Goal: Task Accomplishment & Management: Complete application form

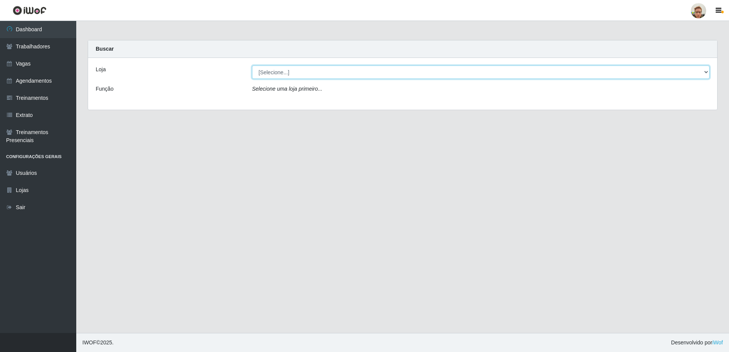
click at [283, 76] on select "[Selecione...] [GEOGRAPHIC_DATA]" at bounding box center [481, 72] width 458 height 13
select select "168"
click at [252, 66] on select "[Selecione...] [GEOGRAPHIC_DATA]" at bounding box center [481, 72] width 458 height 13
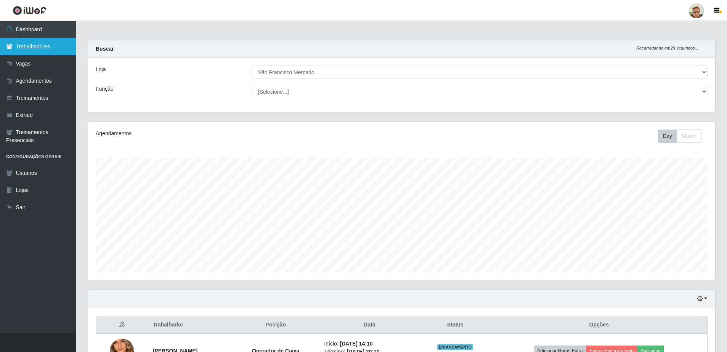
scroll to position [158, 627]
click at [24, 45] on link "Trabalhadores" at bounding box center [38, 46] width 76 height 17
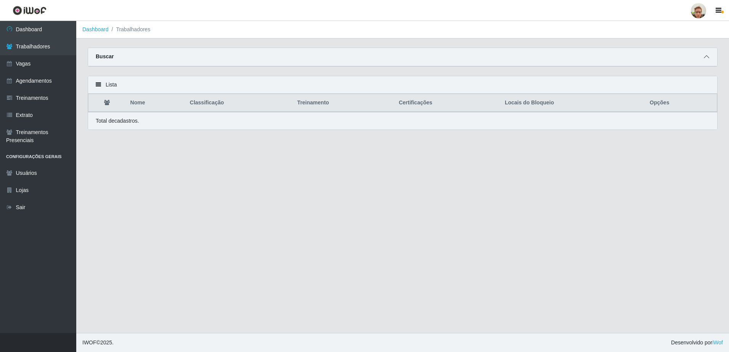
click at [705, 61] on span at bounding box center [706, 57] width 9 height 9
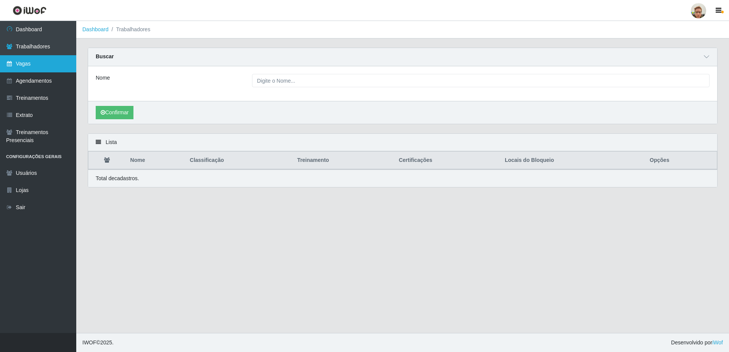
click at [50, 64] on link "Vagas" at bounding box center [38, 63] width 76 height 17
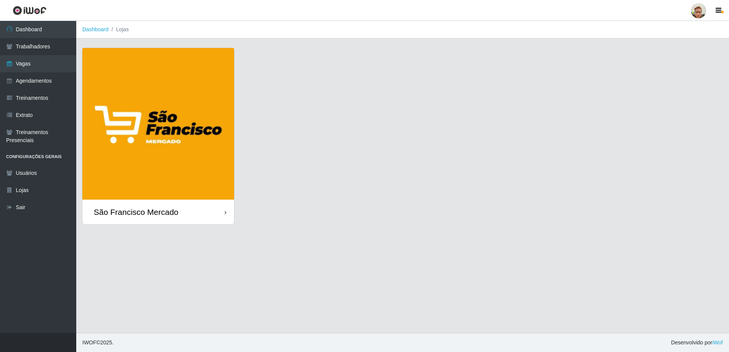
click at [193, 190] on img at bounding box center [158, 124] width 152 height 152
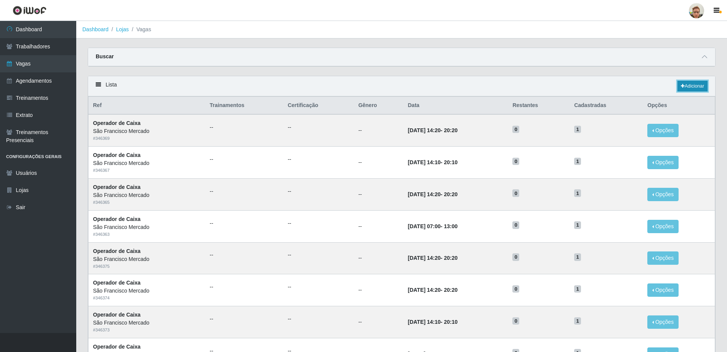
click at [696, 84] on link "Adicionar" at bounding box center [693, 86] width 30 height 11
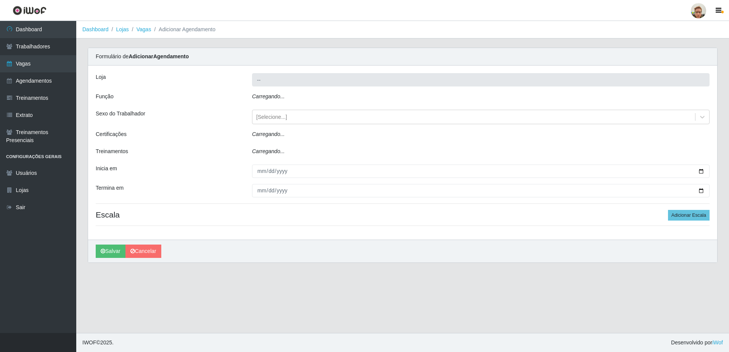
type input "São Francisco Mercado"
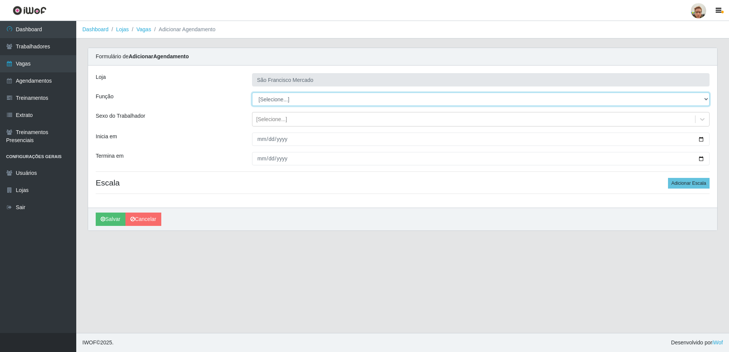
click at [270, 98] on select "[Selecione...] Balconista de Açougue [PERSON_NAME] de Açougue + Balconista de A…" at bounding box center [481, 99] width 458 height 13
select select "22"
click at [252, 93] on select "[Selecione...] Balconista de Açougue [PERSON_NAME] de Açougue + Balconista de A…" at bounding box center [481, 99] width 458 height 13
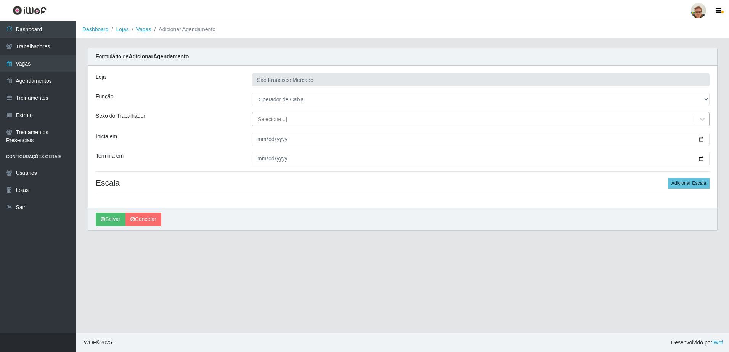
click at [265, 120] on div "[Selecione...]" at bounding box center [271, 120] width 31 height 8
drag, startPoint x: 244, startPoint y: 121, endPoint x: 270, endPoint y: 145, distance: 34.5
click at [245, 121] on div "Sexo do Trabalhador" at bounding box center [168, 119] width 156 height 14
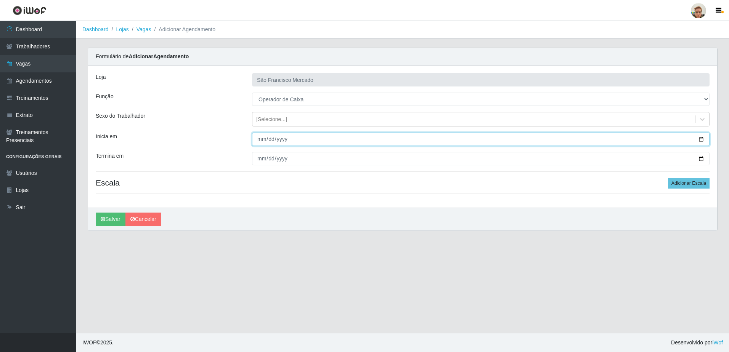
click at [703, 139] on input "Inicia em" at bounding box center [481, 139] width 458 height 13
type input "[DATE]"
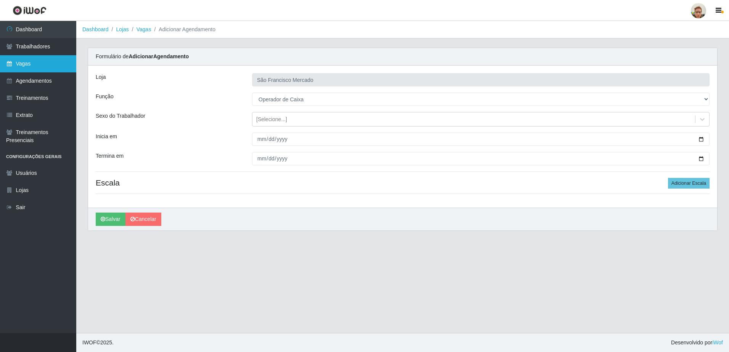
click at [33, 64] on link "Vagas" at bounding box center [38, 63] width 76 height 17
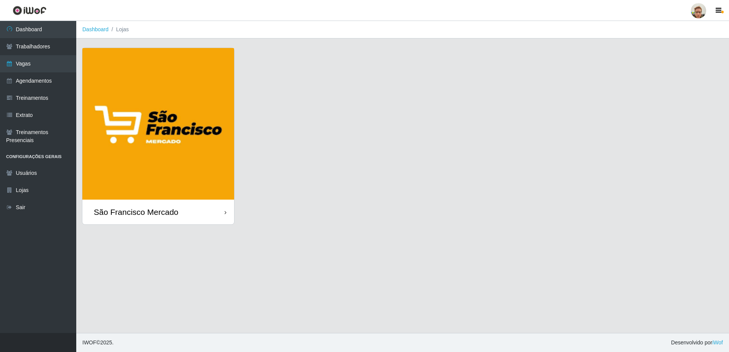
click at [228, 169] on img at bounding box center [158, 124] width 152 height 152
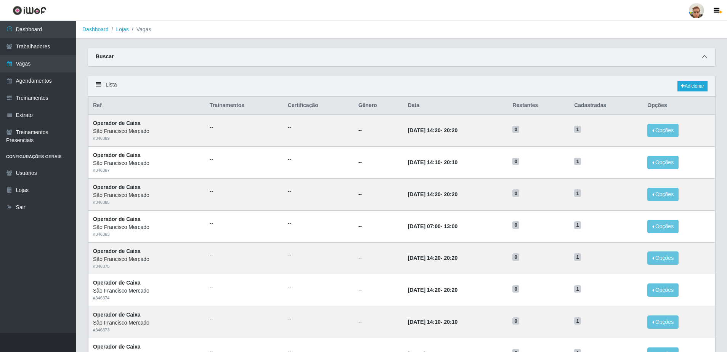
click at [704, 58] on icon at bounding box center [704, 56] width 5 height 5
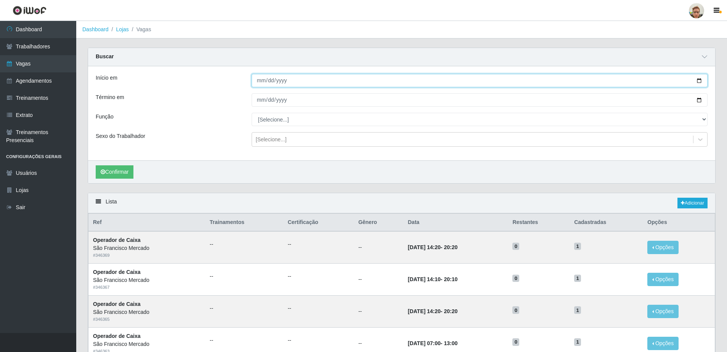
click at [700, 81] on input "Início em" at bounding box center [480, 80] width 456 height 13
type input "[DATE]"
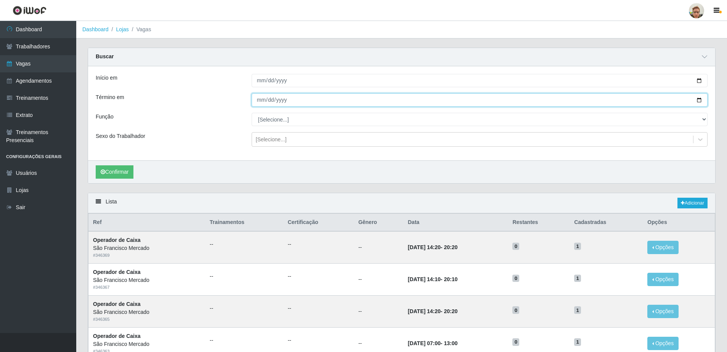
click at [696, 101] on input "Término em" at bounding box center [480, 99] width 456 height 13
type input "[DATE]"
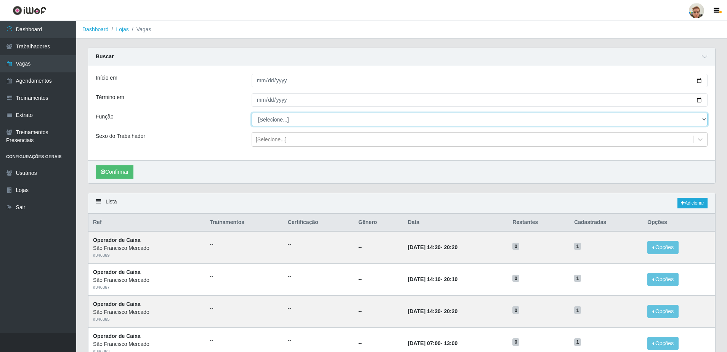
drag, startPoint x: 278, startPoint y: 120, endPoint x: 277, endPoint y: 128, distance: 7.7
click at [278, 120] on select "[Selecione...] Balconista de Açougue [PERSON_NAME] de Açougue + Balconista de A…" at bounding box center [480, 119] width 456 height 13
click at [252, 113] on select "[Selecione...] Balconista de Açougue [PERSON_NAME] de Açougue + Balconista de A…" at bounding box center [480, 119] width 456 height 13
click at [272, 120] on select "[Selecione...] Balconista de Açougue [PERSON_NAME] de Açougue + Balconista de A…" at bounding box center [480, 119] width 456 height 13
select select "22"
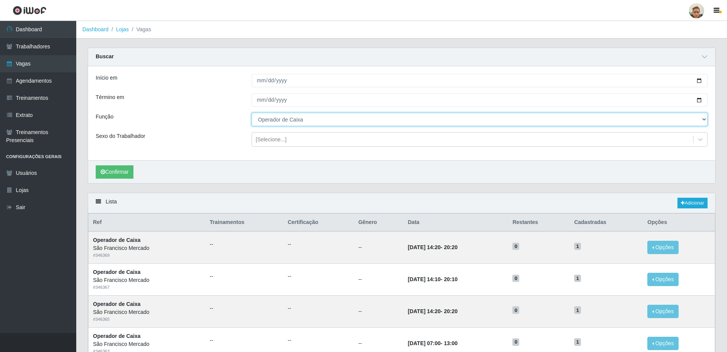
click at [252, 113] on select "[Selecione...] Balconista de Açougue [PERSON_NAME] de Açougue + Balconista de A…" at bounding box center [480, 119] width 456 height 13
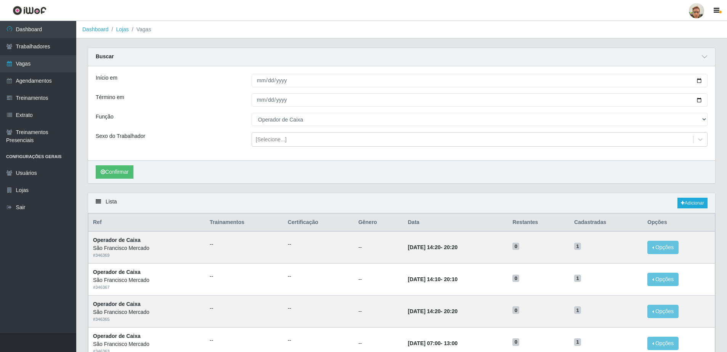
click at [286, 148] on div "Início em [DATE] Término em [DATE] Função [Selecione...] Balconista de Açougue …" at bounding box center [401, 113] width 627 height 94
click at [286, 143] on div "[Selecione...]" at bounding box center [472, 139] width 441 height 13
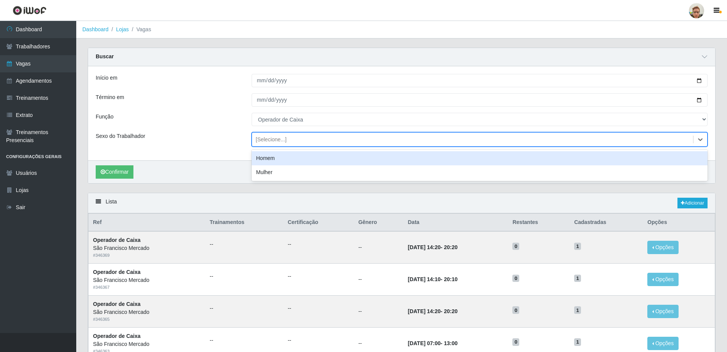
click at [170, 136] on div "Sexo do Trabalhador" at bounding box center [168, 139] width 156 height 14
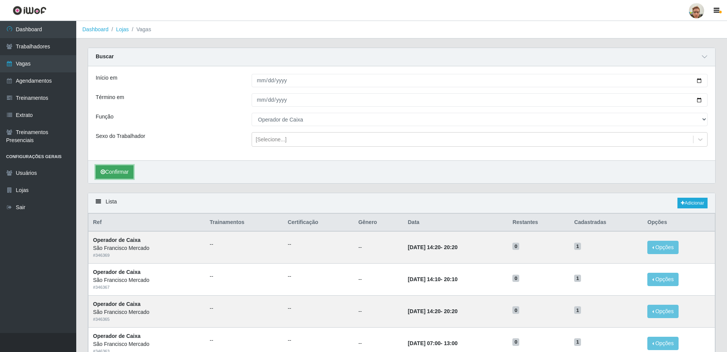
click at [122, 172] on button "Confirmar" at bounding box center [115, 171] width 38 height 13
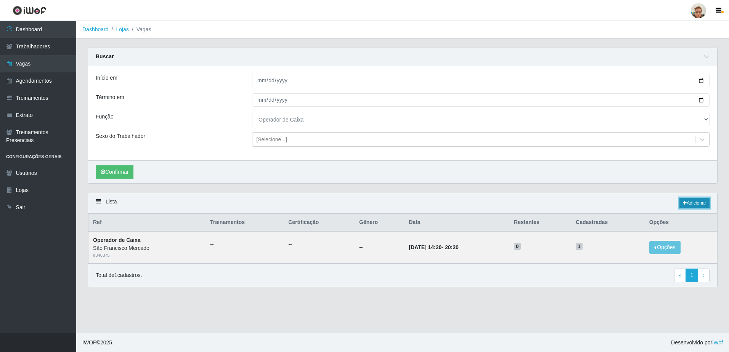
click at [704, 201] on link "Adicionar" at bounding box center [695, 203] width 30 height 11
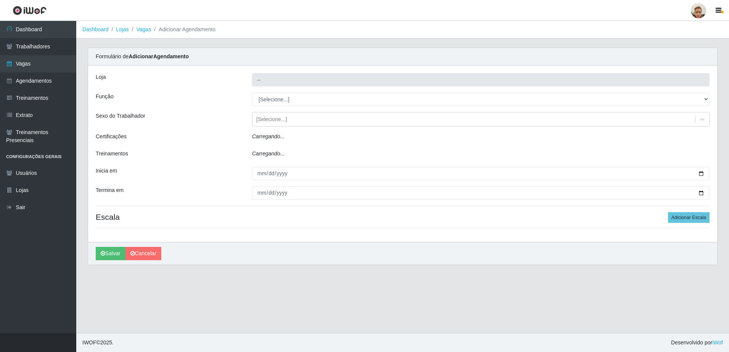
type input "São Francisco Mercado"
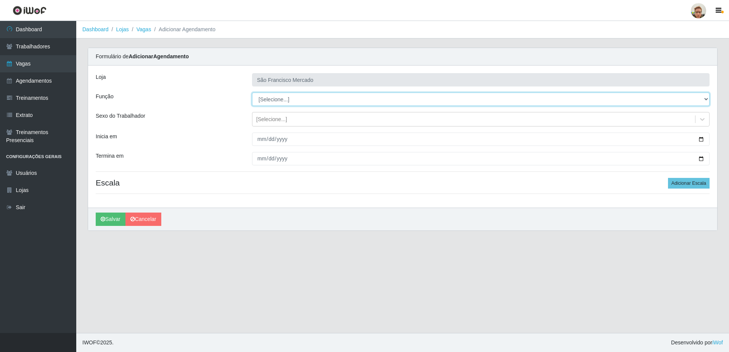
click at [669, 101] on select "[Selecione...] Balconista de Açougue [PERSON_NAME] de Açougue + Balconista de A…" at bounding box center [481, 99] width 458 height 13
select select "22"
click at [252, 93] on select "[Selecione...] Balconista de Açougue [PERSON_NAME] de Açougue + Balconista de A…" at bounding box center [481, 99] width 458 height 13
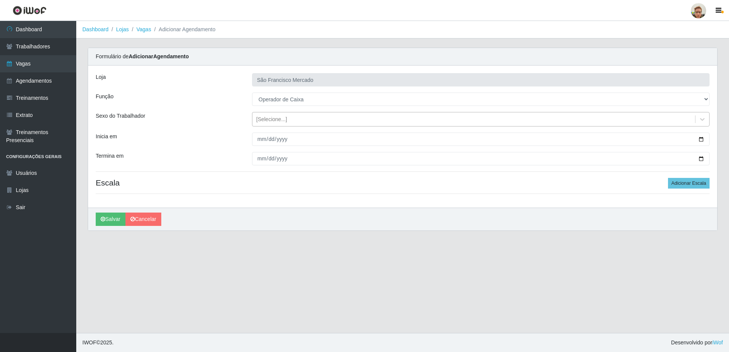
click at [270, 116] on div "[Selecione...]" at bounding box center [271, 120] width 31 height 8
click at [715, 128] on div "Loja São Francisco Mercado Função [Selecione...] Balconista de Açougue Balconis…" at bounding box center [402, 137] width 629 height 142
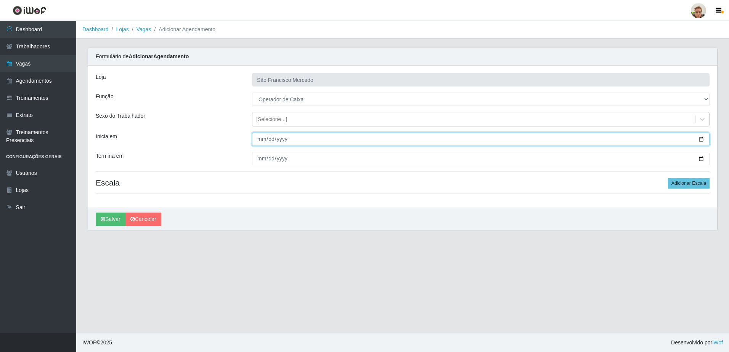
click at [704, 136] on input "Inicia em" at bounding box center [481, 139] width 458 height 13
type input "[DATE]"
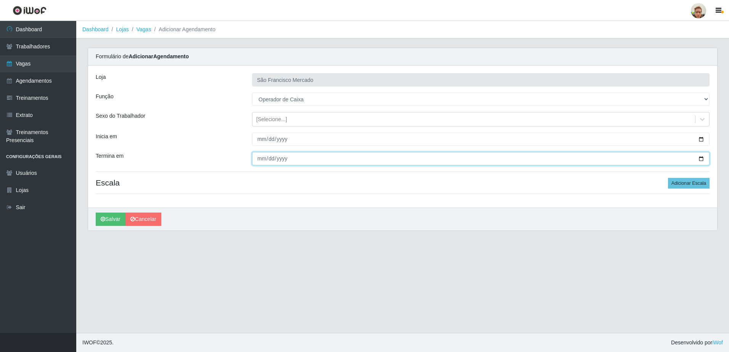
click at [700, 160] on input "Termina em" at bounding box center [481, 158] width 458 height 13
type input "[DATE]"
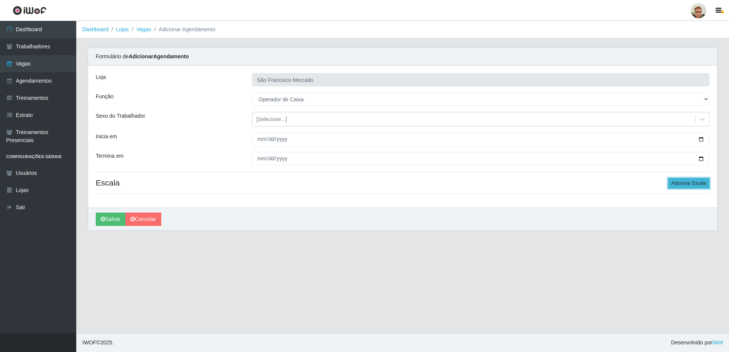
click at [688, 183] on button "Adicionar Escala" at bounding box center [689, 183] width 42 height 11
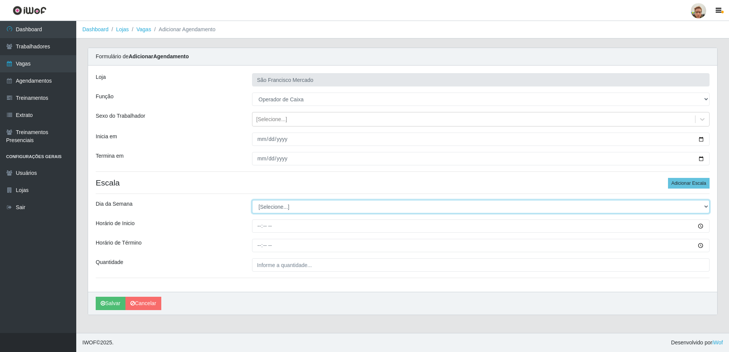
click at [270, 204] on select "[Selecione...] Segunda Terça Quarta Quinta Sexta Sábado Domingo" at bounding box center [481, 206] width 458 height 13
click at [265, 206] on select "[Selecione...] Segunda Terça Quarta Quinta Sexta Sábado Domingo" at bounding box center [481, 206] width 458 height 13
select select "5"
click at [252, 200] on select "[Selecione...] Segunda Terça Quarta Quinta Sexta Sábado Domingo" at bounding box center [481, 206] width 458 height 13
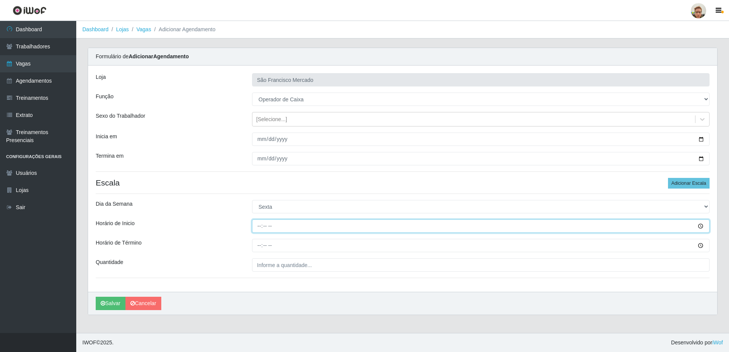
click at [256, 224] on input "Horário de Inicio" at bounding box center [481, 226] width 458 height 13
type input "14:20"
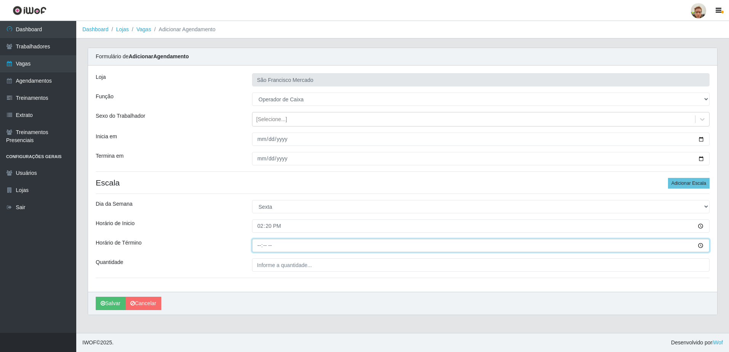
click at [258, 247] on input "Horário de Término" at bounding box center [481, 245] width 458 height 13
type input "20:20"
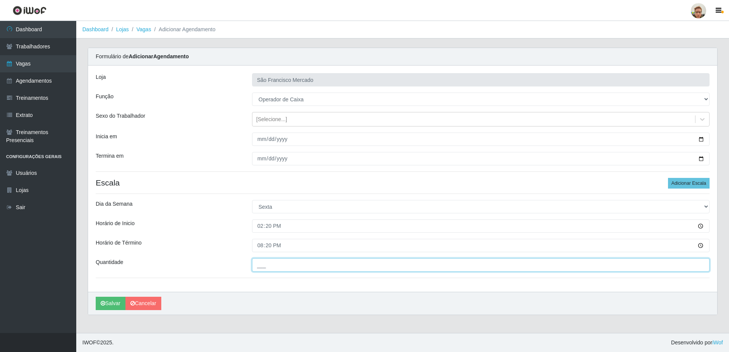
click at [267, 269] on input "___" at bounding box center [481, 265] width 458 height 13
type input "1__"
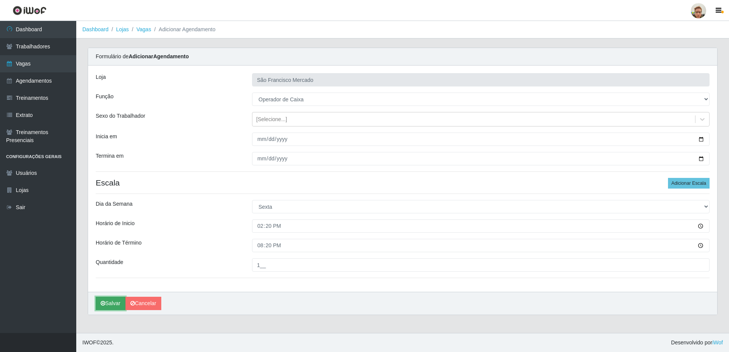
click at [106, 299] on button "Salvar" at bounding box center [111, 303] width 30 height 13
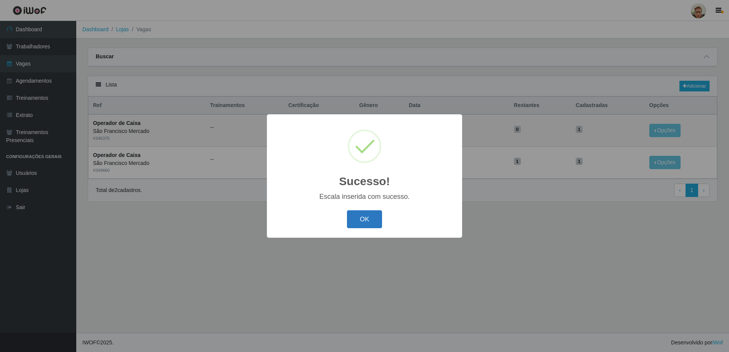
click at [370, 216] on button "OK" at bounding box center [364, 219] width 35 height 18
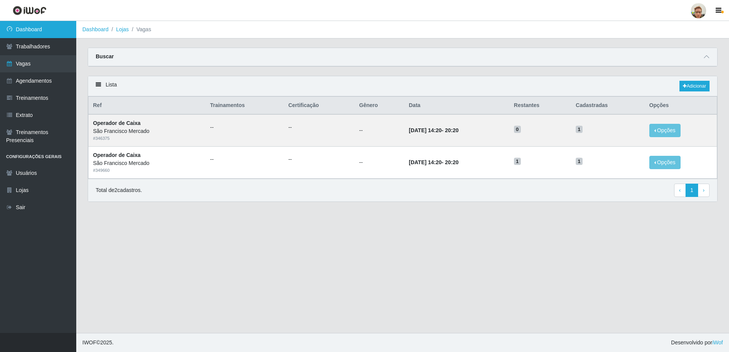
click at [43, 35] on link "Dashboard" at bounding box center [38, 29] width 76 height 17
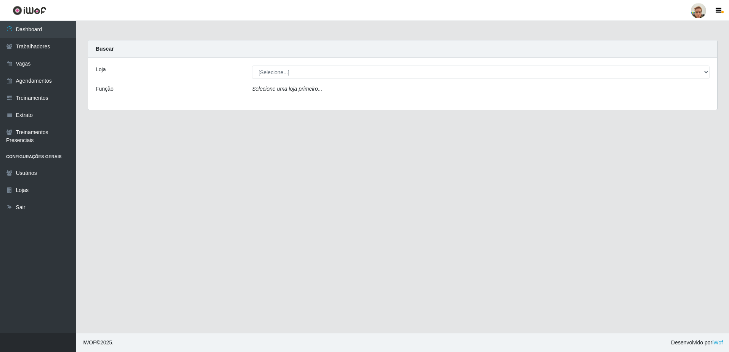
click at [288, 80] on div "Loja [Selecione...] São Francisco Mercado Função Selecione uma loja primeiro..." at bounding box center [402, 84] width 629 height 52
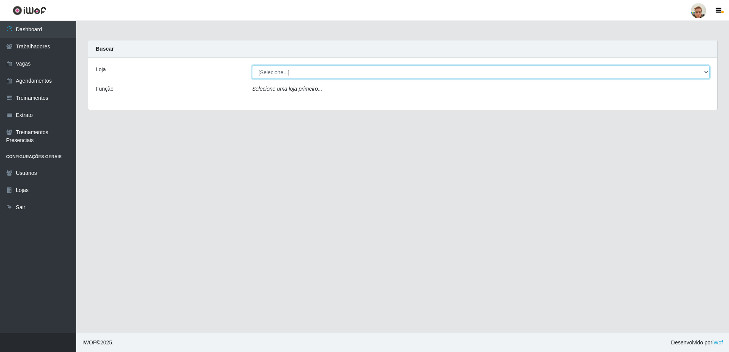
drag, startPoint x: 282, startPoint y: 70, endPoint x: 278, endPoint y: 78, distance: 8.9
click at [282, 70] on select "[Selecione...] [GEOGRAPHIC_DATA]" at bounding box center [481, 72] width 458 height 13
select select "168"
click at [252, 66] on select "[Selecione...] [GEOGRAPHIC_DATA]" at bounding box center [481, 72] width 458 height 13
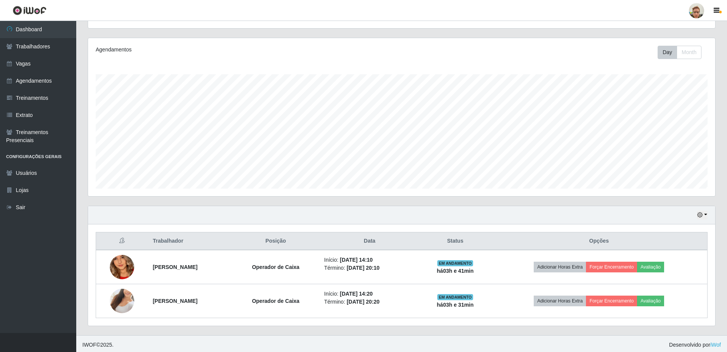
scroll to position [86, 0]
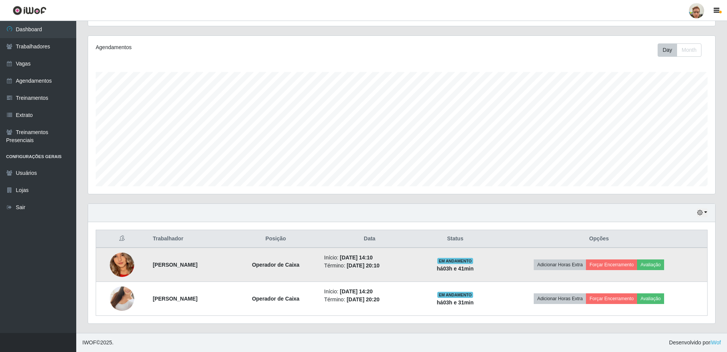
click at [117, 263] on img at bounding box center [122, 265] width 24 height 53
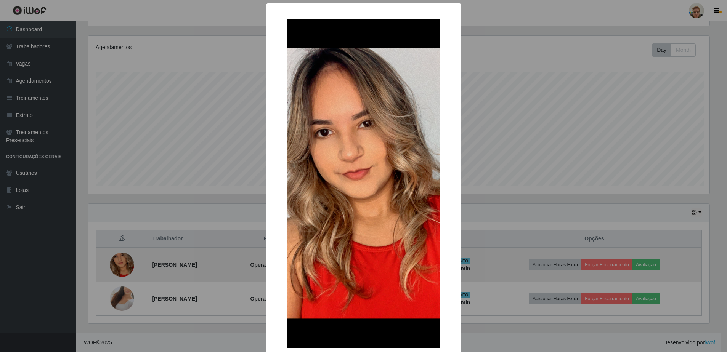
scroll to position [158, 623]
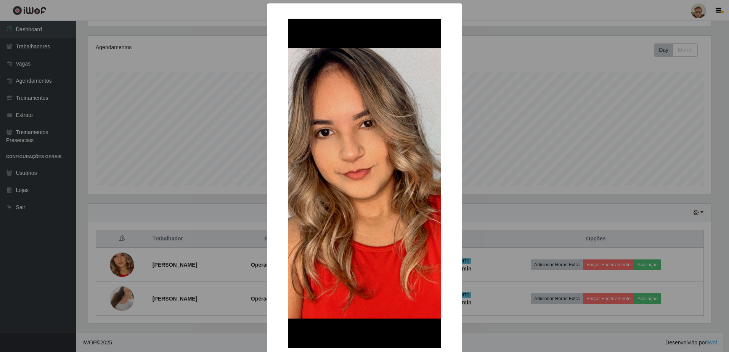
click at [196, 228] on div "× OK Cancel" at bounding box center [364, 176] width 729 height 352
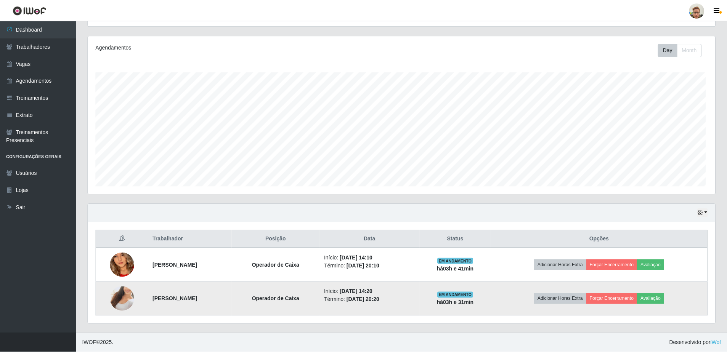
scroll to position [158, 627]
click at [119, 304] on img at bounding box center [122, 298] width 24 height 43
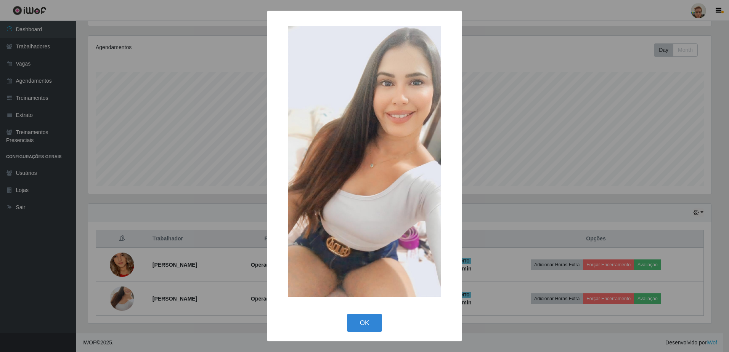
click at [173, 260] on div "× OK Cancel" at bounding box center [364, 176] width 729 height 352
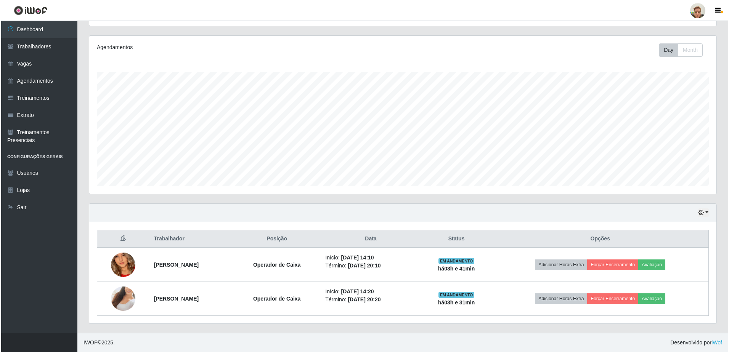
scroll to position [158, 627]
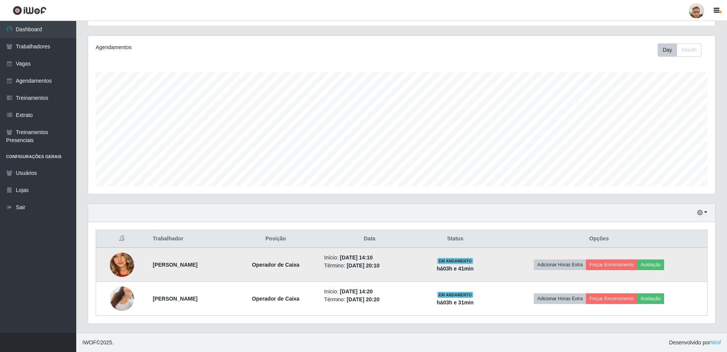
click at [126, 267] on img at bounding box center [122, 265] width 24 height 53
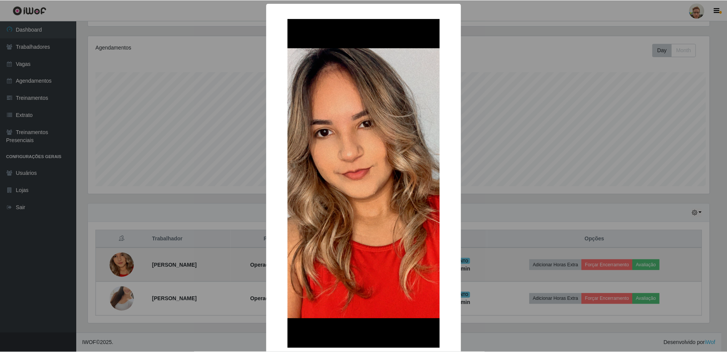
scroll to position [158, 623]
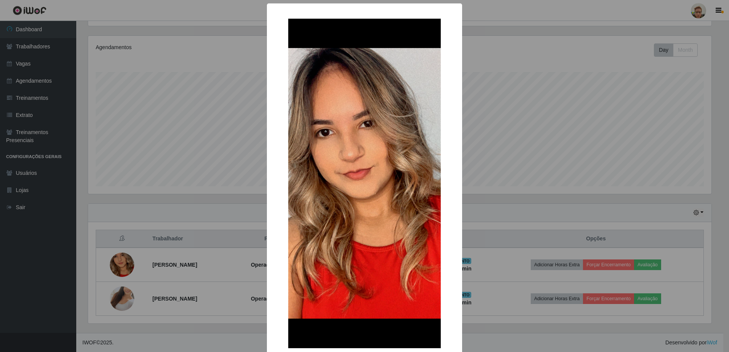
click at [176, 240] on div "× OK Cancel" at bounding box center [364, 176] width 729 height 352
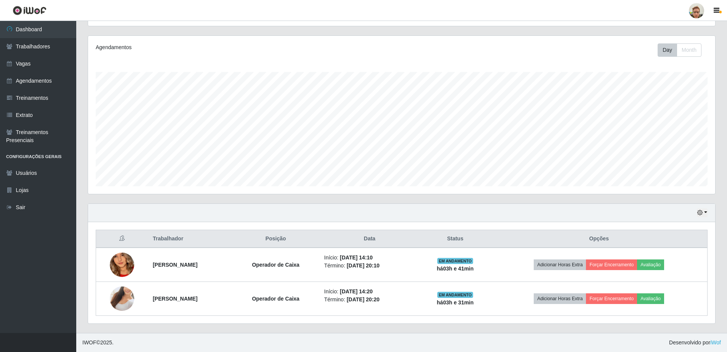
scroll to position [158, 627]
click at [49, 29] on link "Dashboard" at bounding box center [38, 29] width 76 height 17
click at [43, 45] on link "Trabalhadores" at bounding box center [38, 46] width 76 height 17
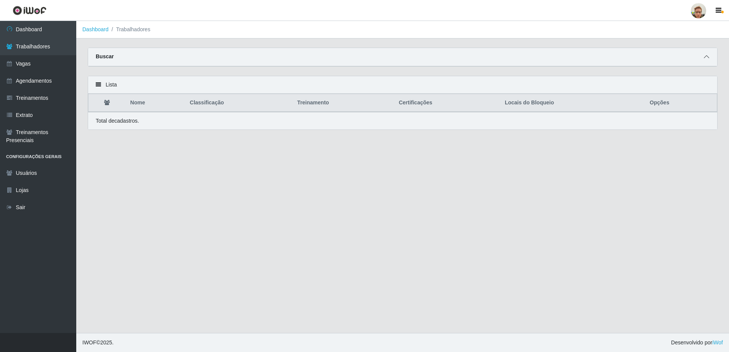
click at [709, 59] on icon at bounding box center [706, 56] width 5 height 5
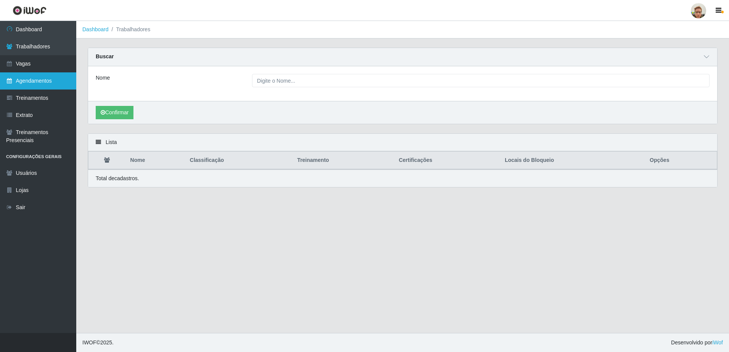
click at [59, 81] on link "Agendamentos" at bounding box center [38, 80] width 76 height 17
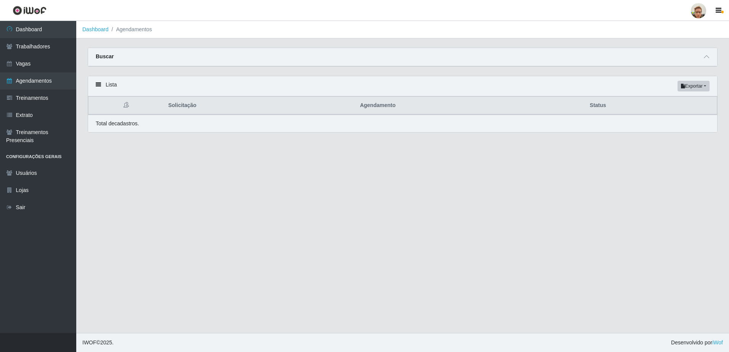
click at [713, 58] on div "Buscar" at bounding box center [402, 57] width 629 height 18
click at [711, 58] on div "Buscar" at bounding box center [402, 57] width 629 height 18
drag, startPoint x: 702, startPoint y: 56, endPoint x: 690, endPoint y: 63, distance: 14.0
click at [702, 56] on span at bounding box center [706, 57] width 9 height 9
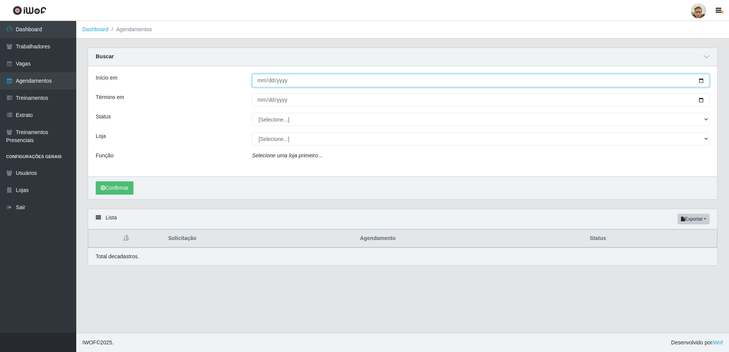
click at [697, 80] on input "Início em" at bounding box center [481, 80] width 458 height 13
click at [701, 80] on input "Início em" at bounding box center [481, 80] width 458 height 13
type input "[DATE]"
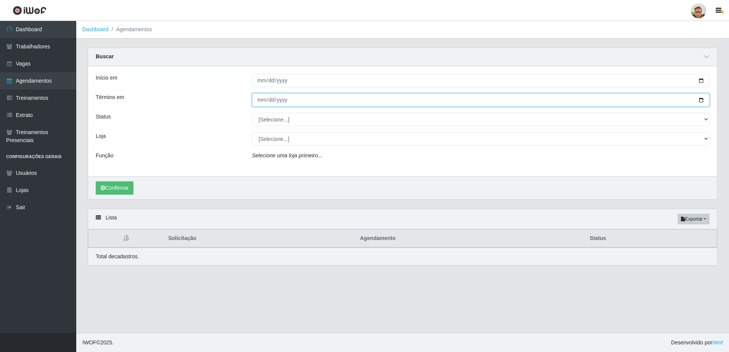
click at [700, 98] on input "Término em" at bounding box center [481, 99] width 458 height 13
type input "[DATE]"
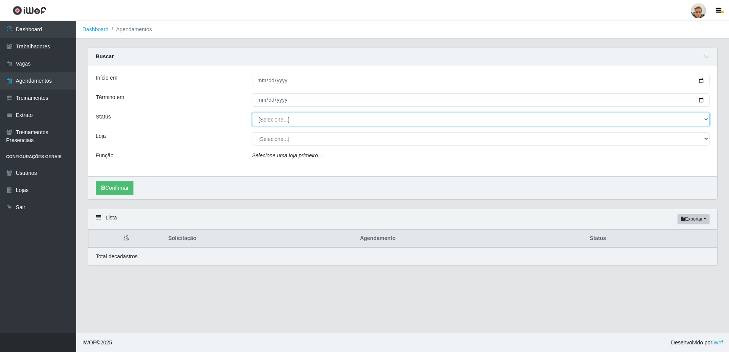
drag, startPoint x: 615, startPoint y: 120, endPoint x: 590, endPoint y: 124, distance: 24.6
click at [615, 120] on select "[Selecione...] AGENDADO AGUARDANDO LIBERAR EM ANDAMENTO EM REVISÃO FINALIZADO C…" at bounding box center [481, 119] width 458 height 13
select select "AGENDADO"
click at [252, 113] on select "[Selecione...] AGENDADO AGUARDANDO LIBERAR EM ANDAMENTO EM REVISÃO FINALIZADO C…" at bounding box center [481, 119] width 458 height 13
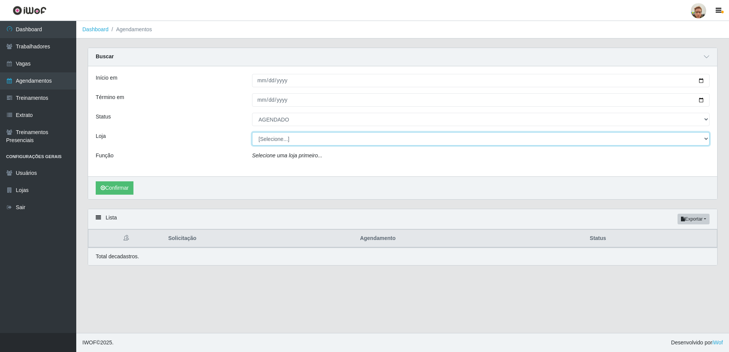
click at [288, 142] on select "[Selecione...] [GEOGRAPHIC_DATA]" at bounding box center [481, 138] width 458 height 13
select select "168"
click at [252, 133] on select "[Selecione...] [GEOGRAPHIC_DATA]" at bounding box center [481, 138] width 458 height 13
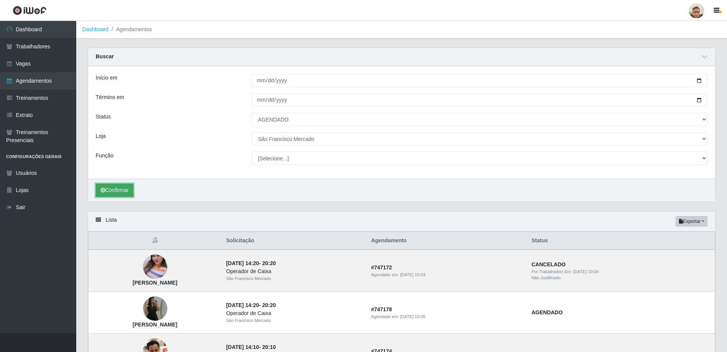
click at [110, 190] on button "Confirmar" at bounding box center [115, 190] width 38 height 13
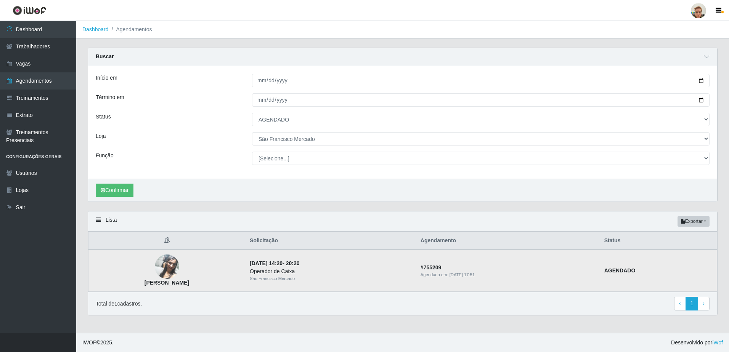
click at [177, 267] on img at bounding box center [167, 267] width 24 height 43
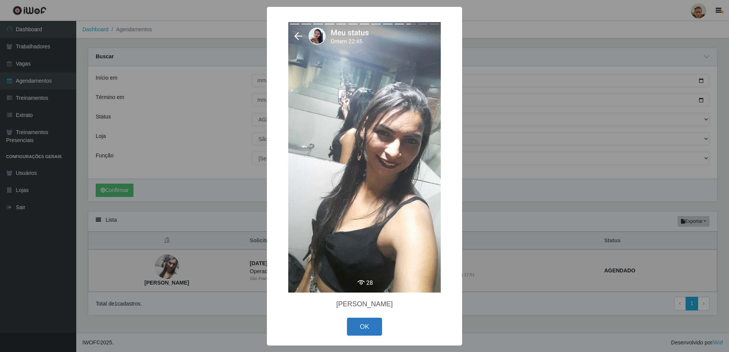
click at [351, 333] on button "OK" at bounding box center [364, 327] width 35 height 18
